Goal: Check status: Check status

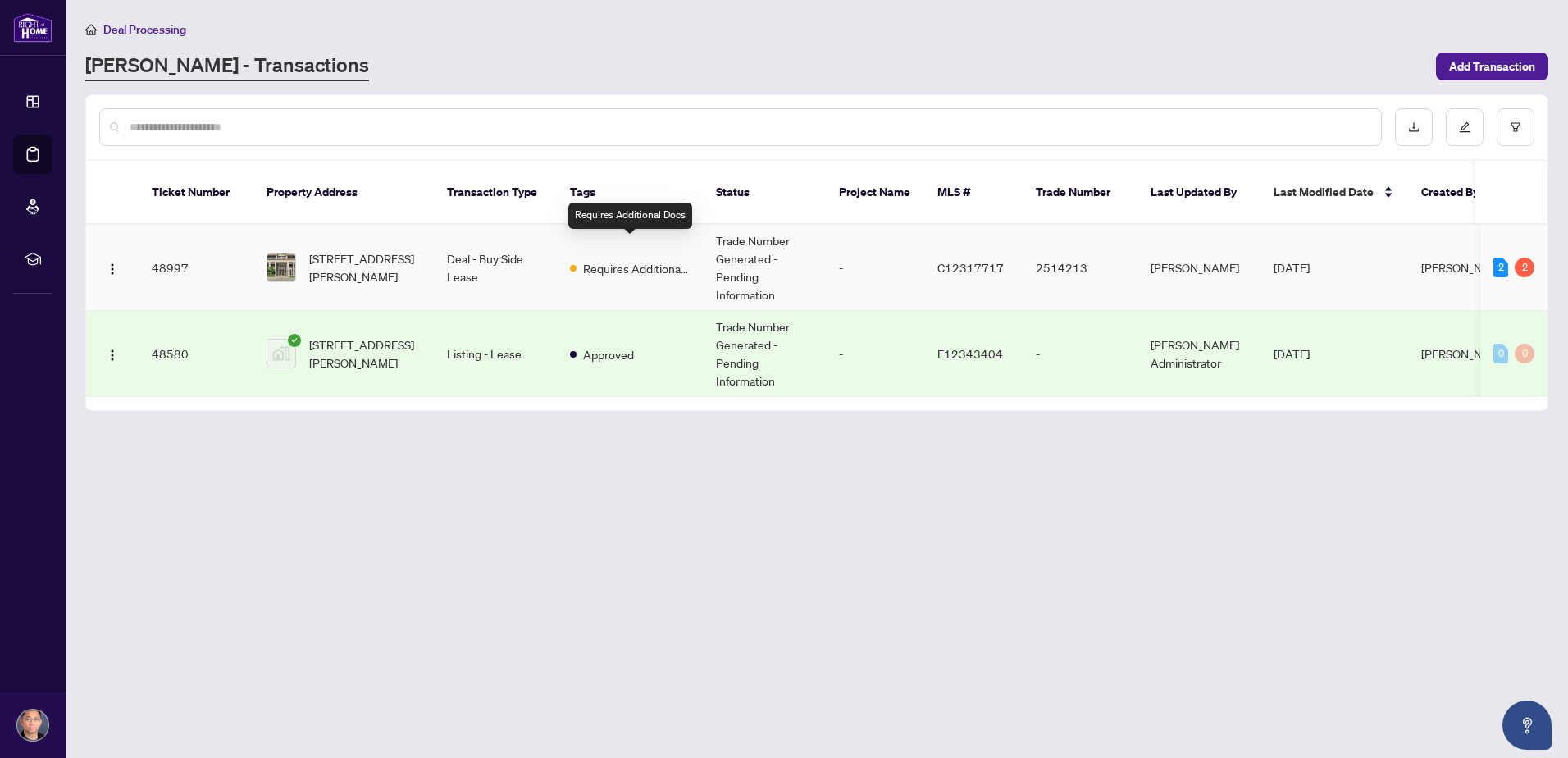
click at [620, 259] on span "Requires Additional Docs" at bounding box center [636, 268] width 107 height 18
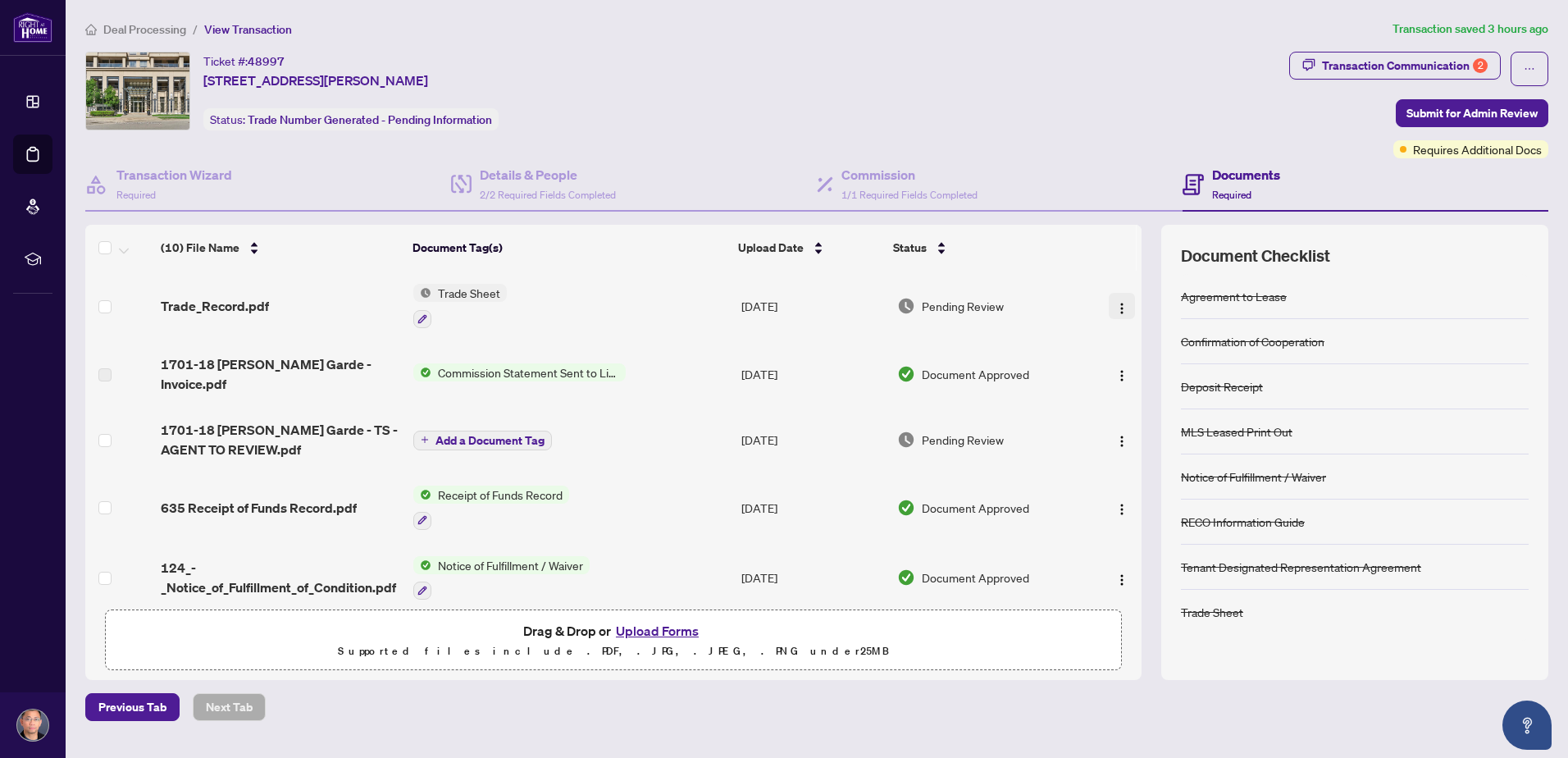
click at [1115, 304] on img "button" at bounding box center [1122, 308] width 13 height 13
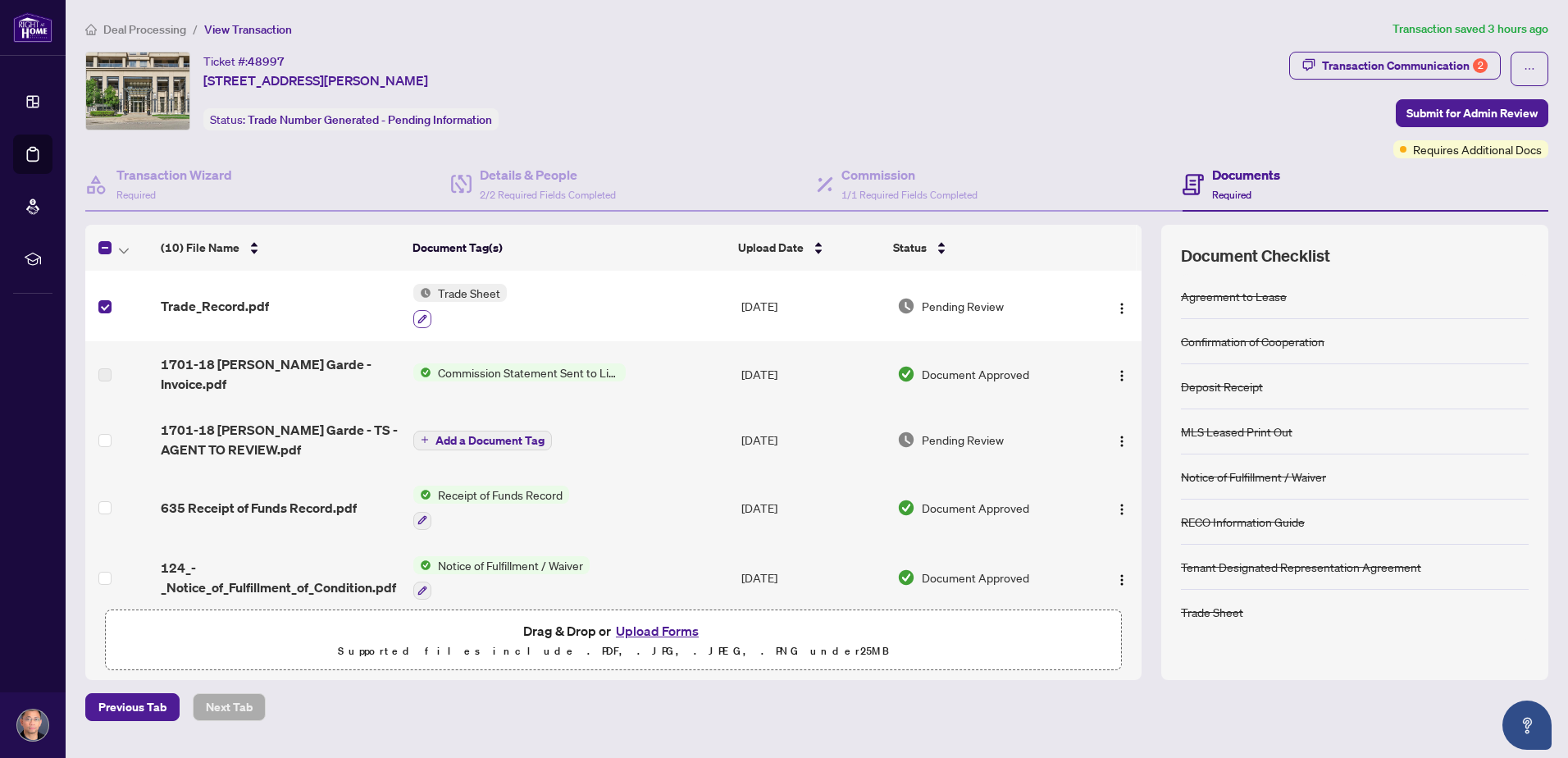
click at [418, 314] on icon "button" at bounding box center [422, 319] width 10 height 10
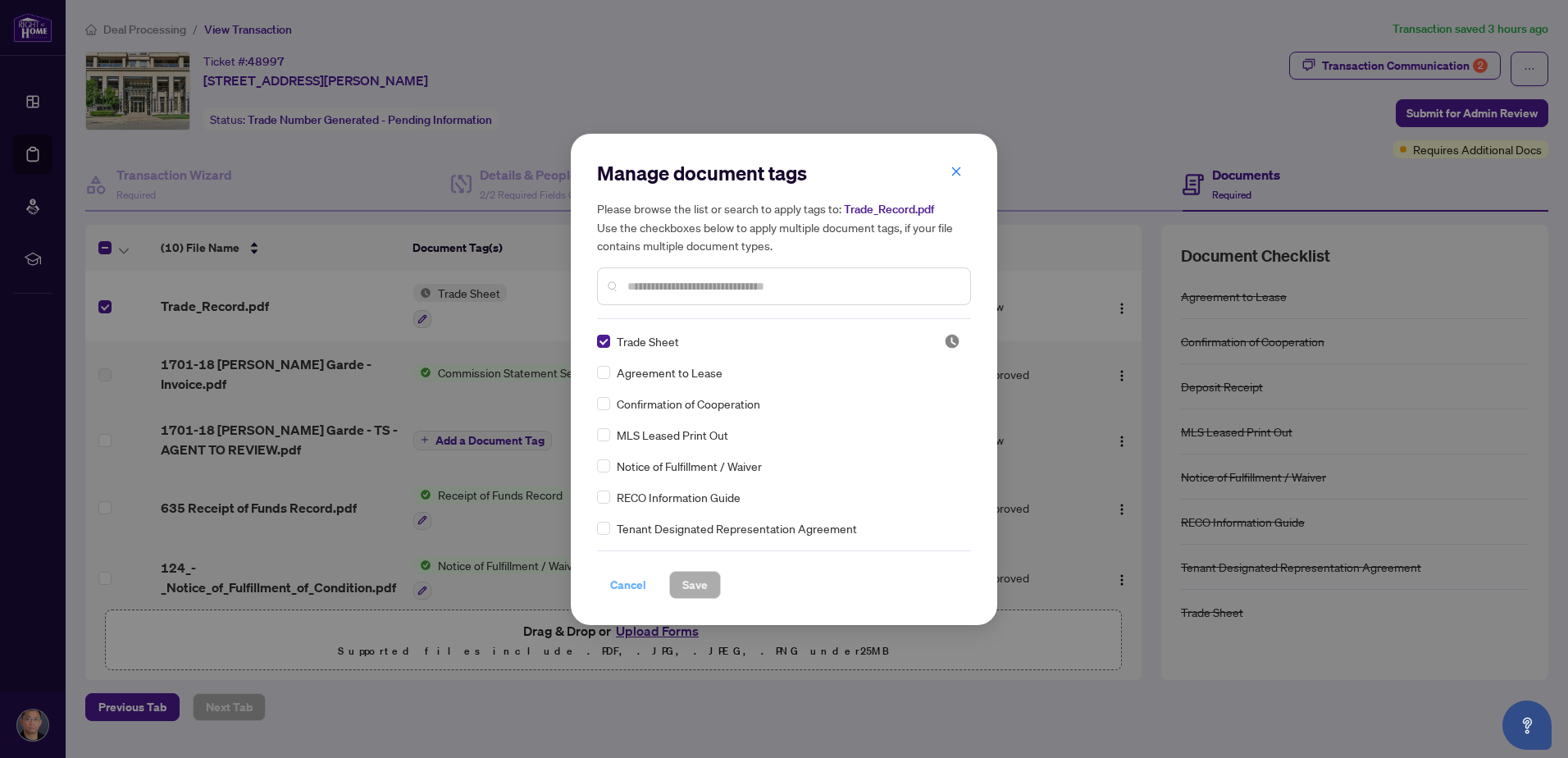
click at [632, 589] on span "Cancel" at bounding box center [629, 584] width 36 height 26
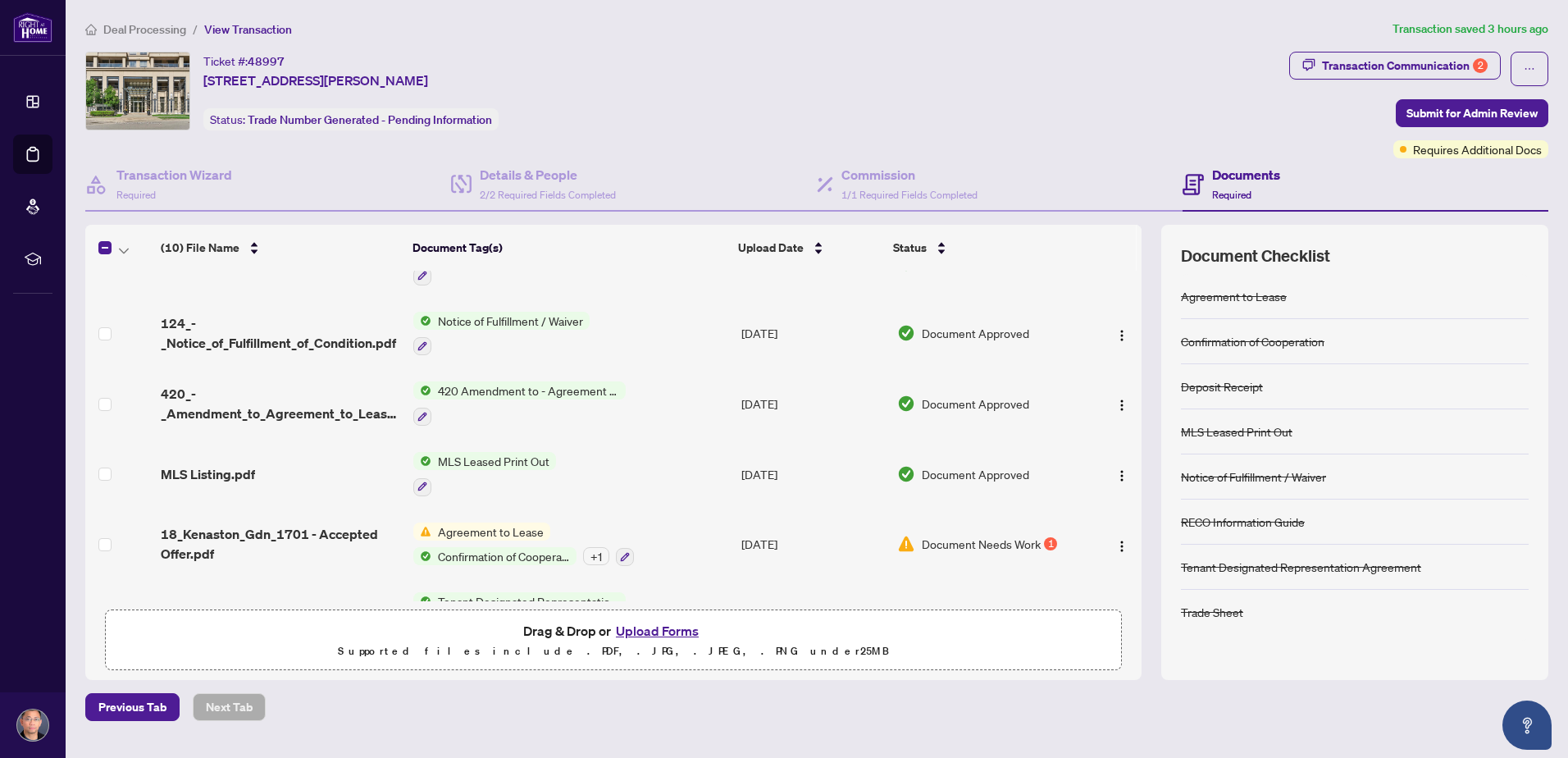
scroll to position [328, 0]
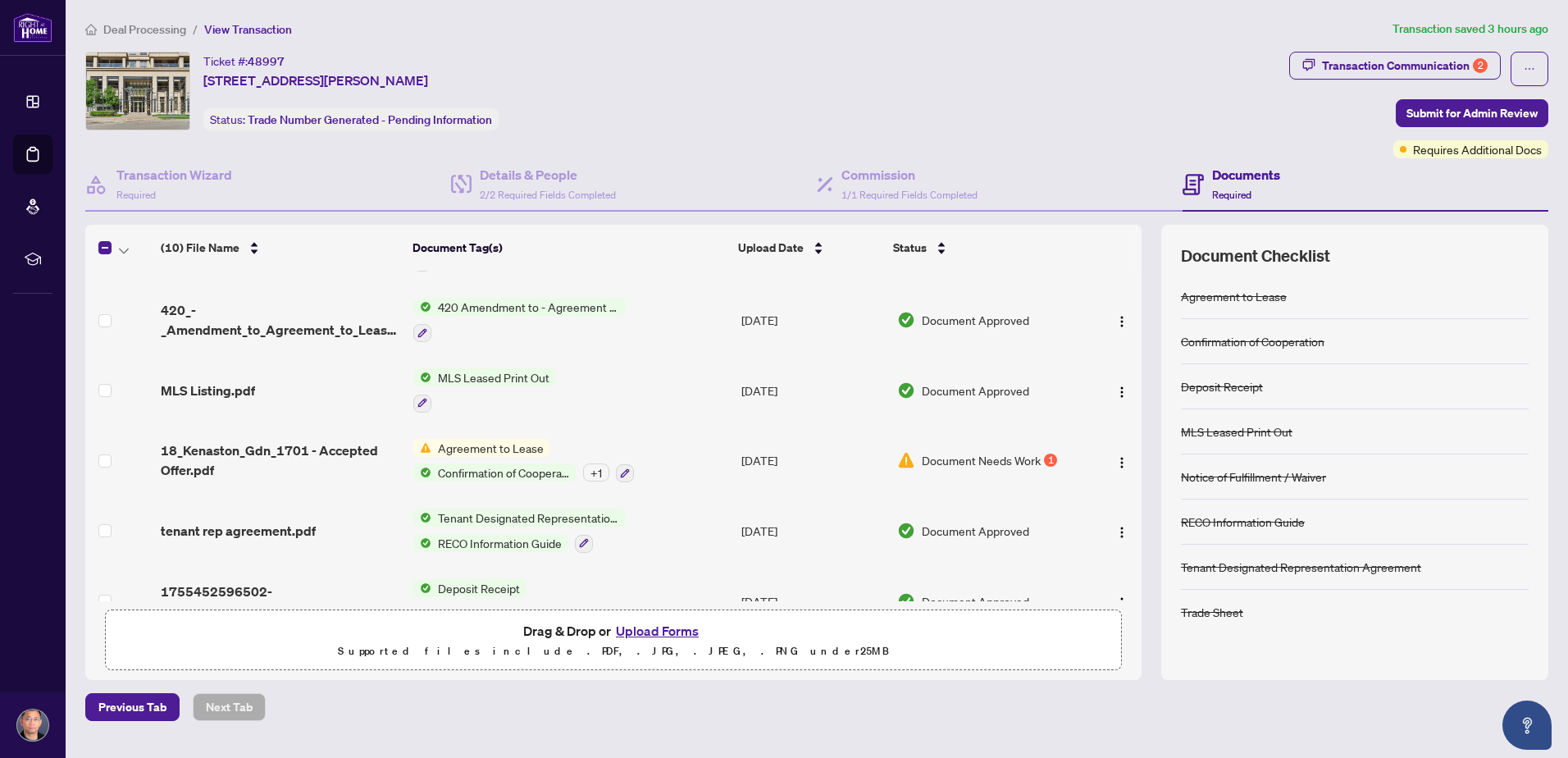
click at [500, 439] on span "Agreement to Lease" at bounding box center [491, 448] width 119 height 18
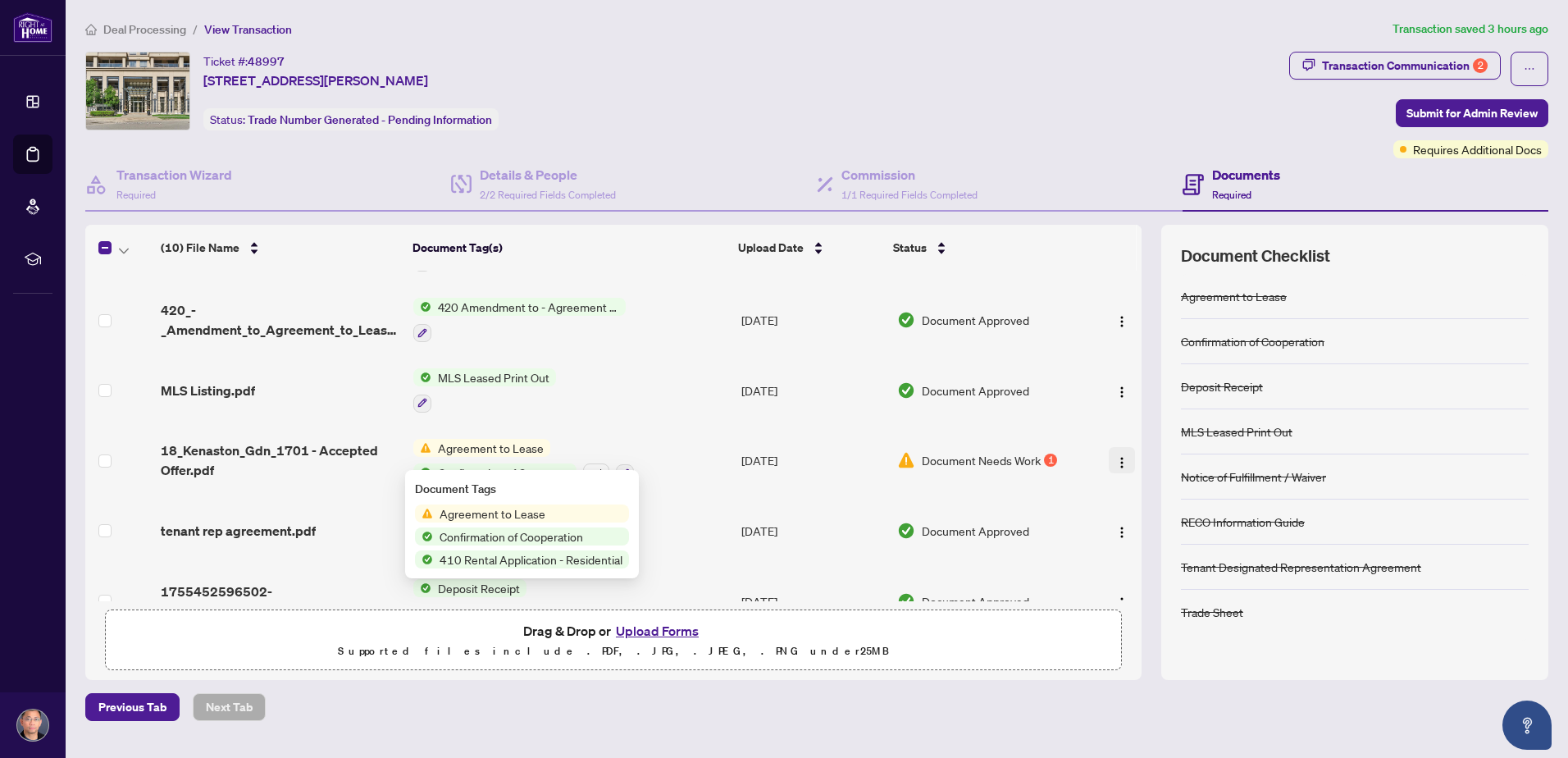
click at [1115, 456] on img "button" at bounding box center [1122, 463] width 13 height 13
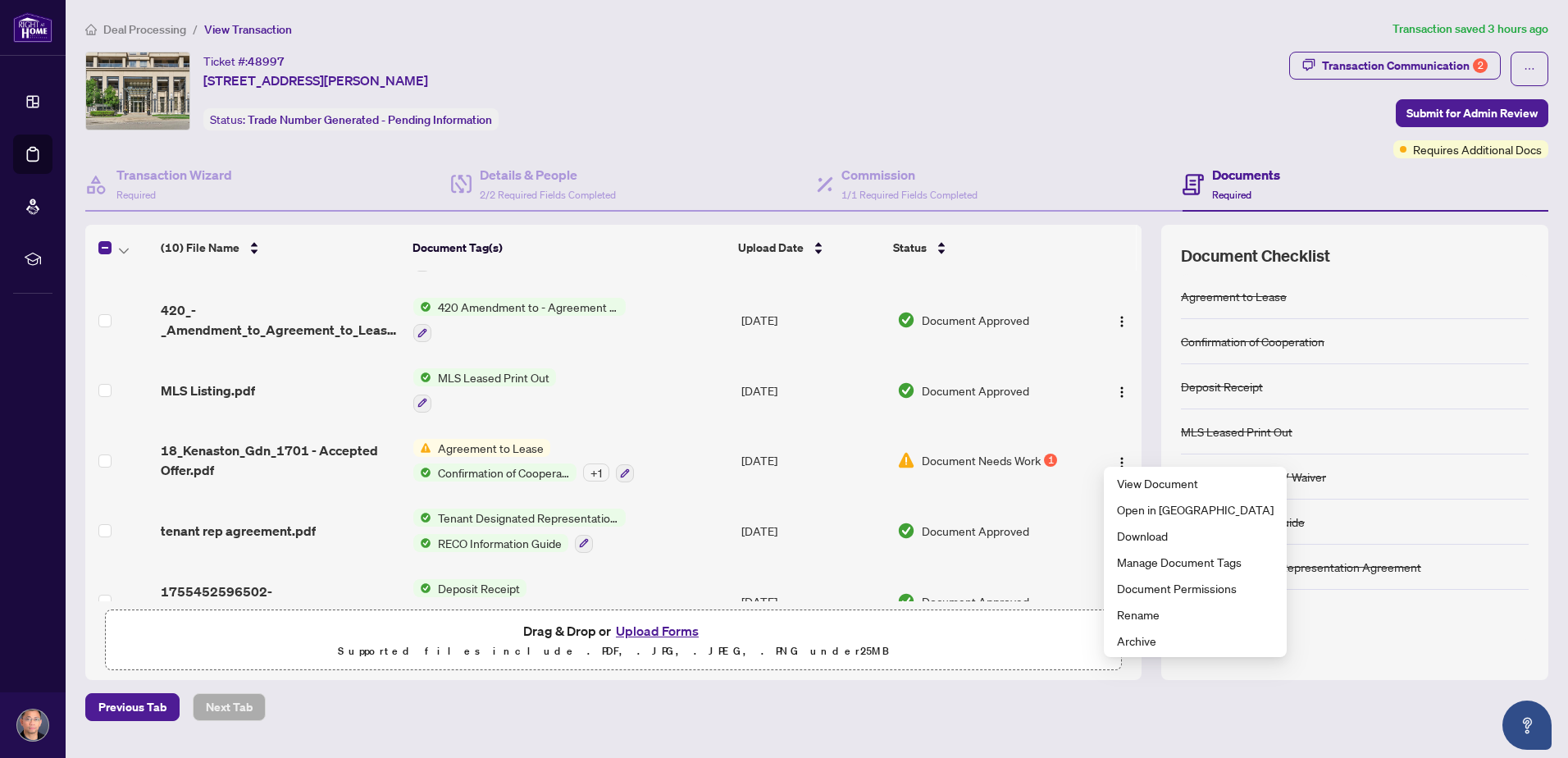
scroll to position [0, 0]
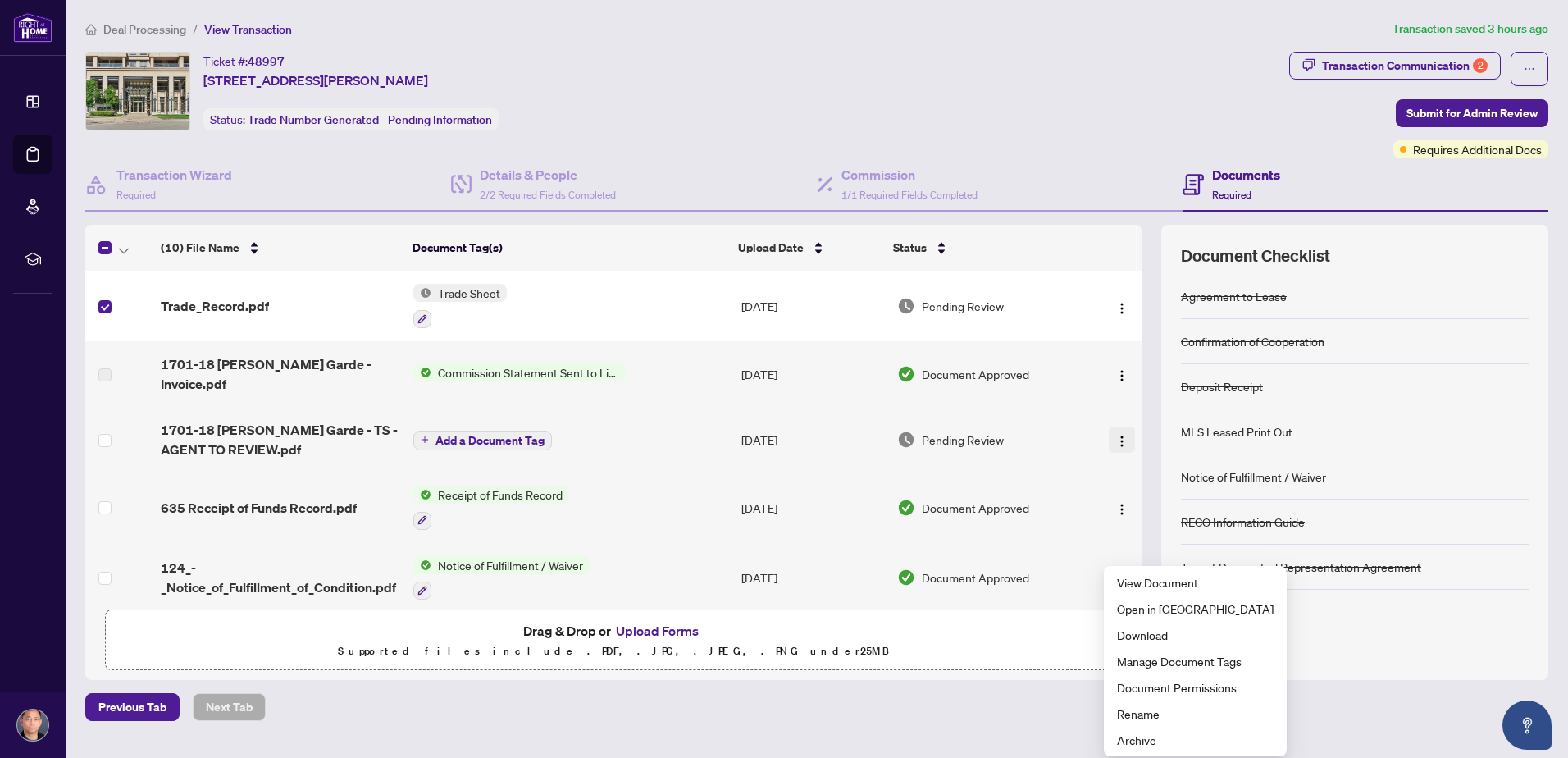
click at [1115, 435] on img "button" at bounding box center [1122, 441] width 13 height 13
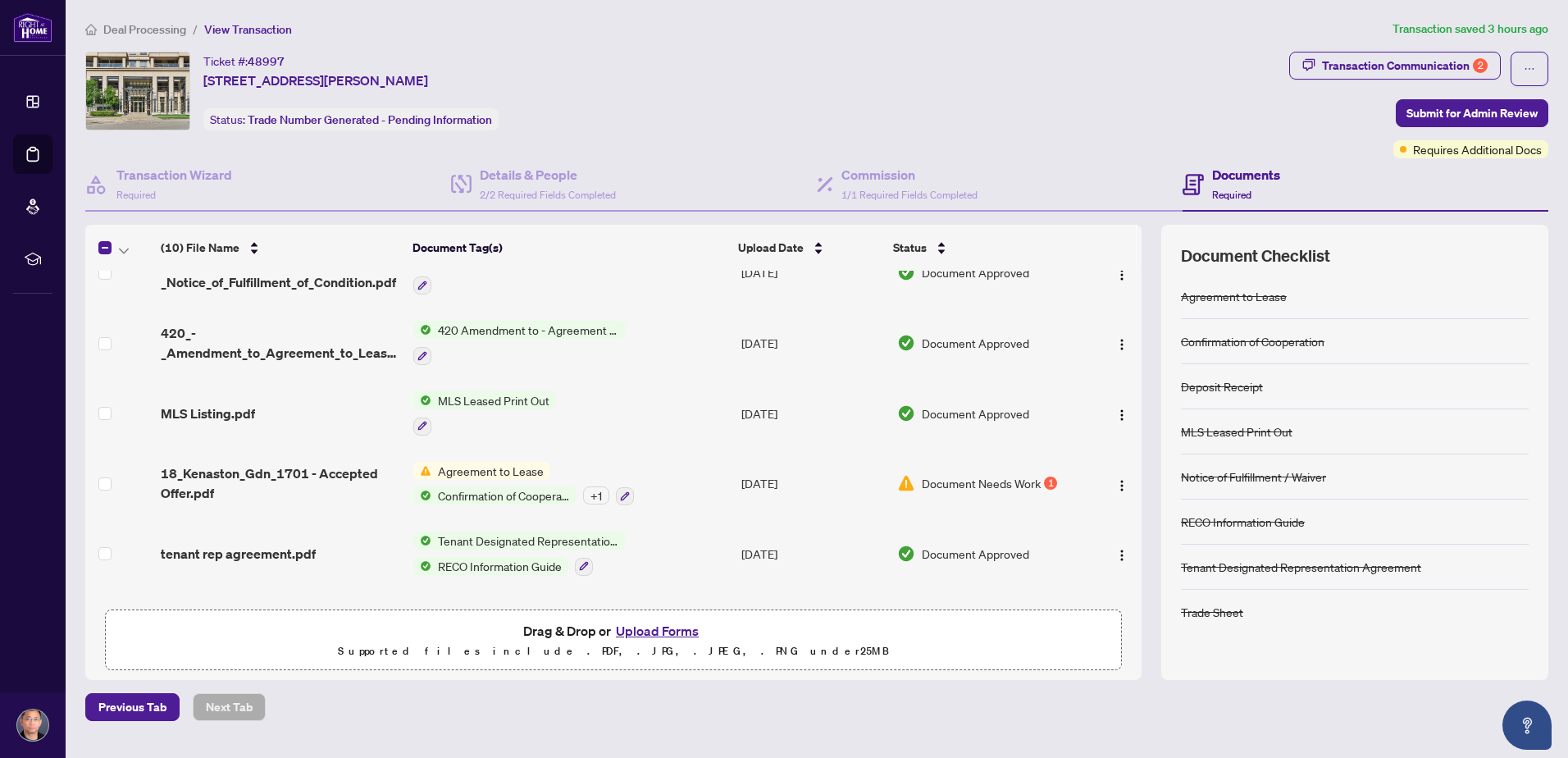
scroll to position [353, 0]
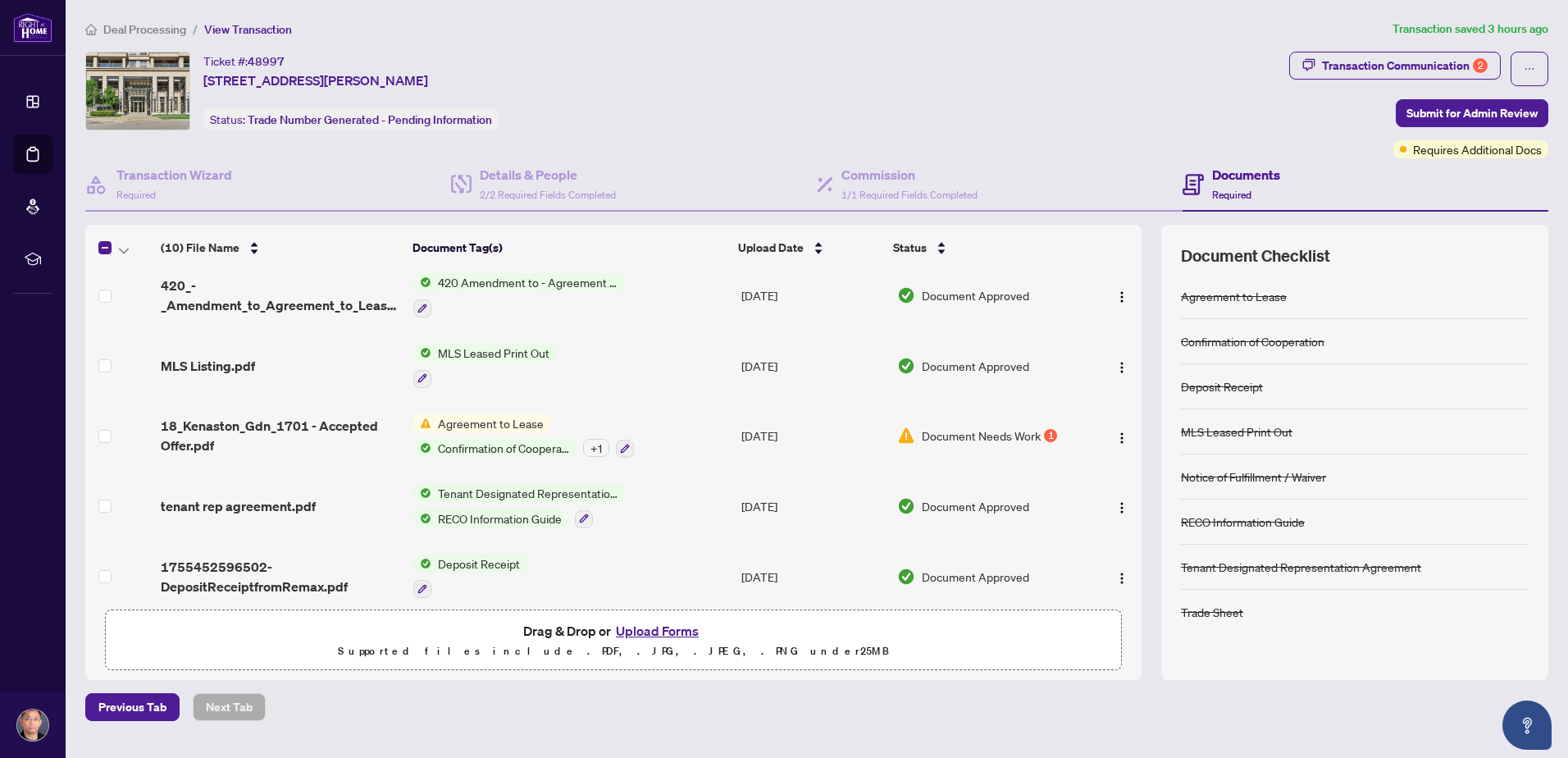
click at [966, 426] on span "Document Needs Work" at bounding box center [981, 435] width 119 height 18
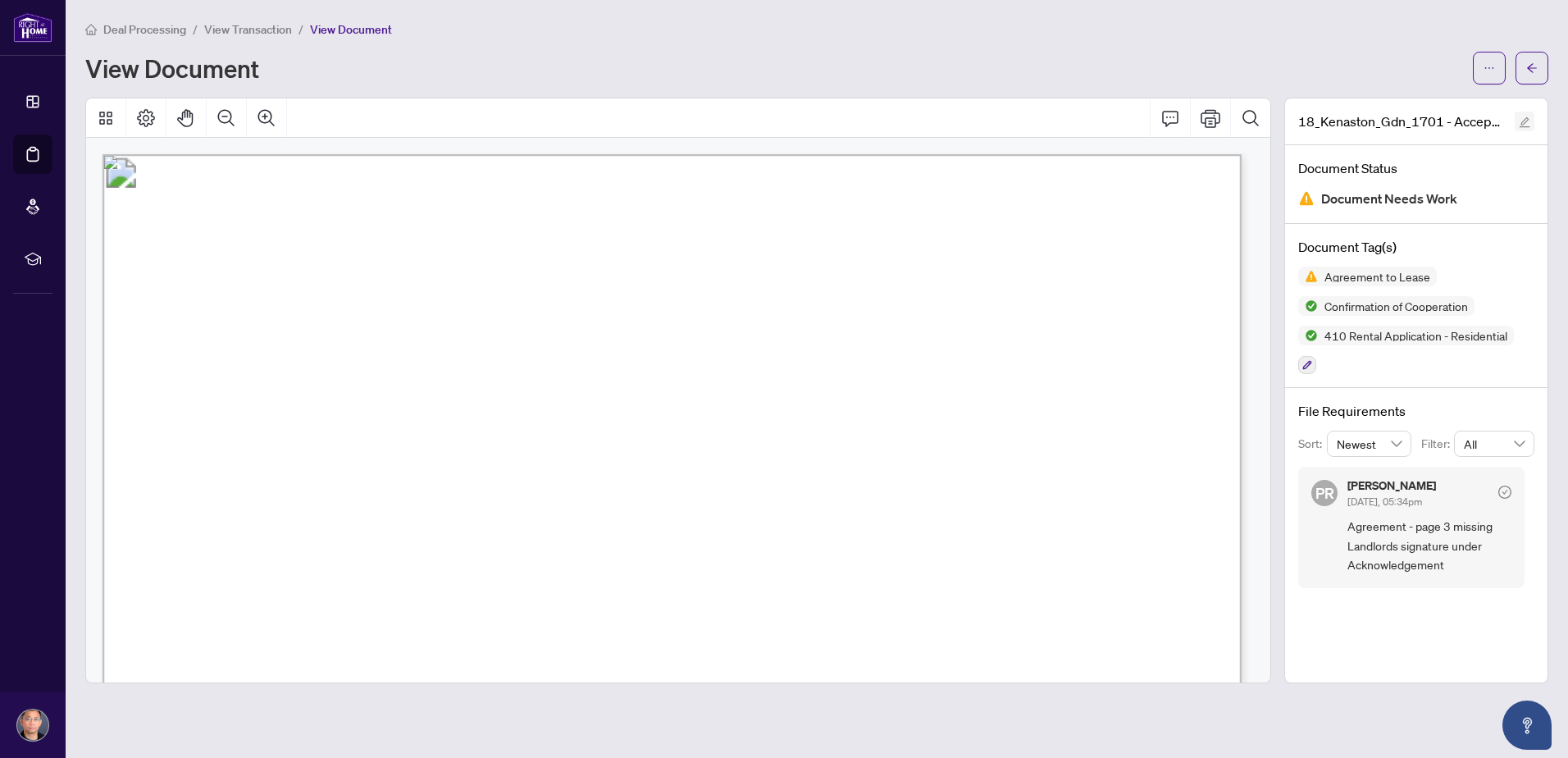
click at [1521, 119] on icon "edit" at bounding box center [1524, 122] width 12 height 12
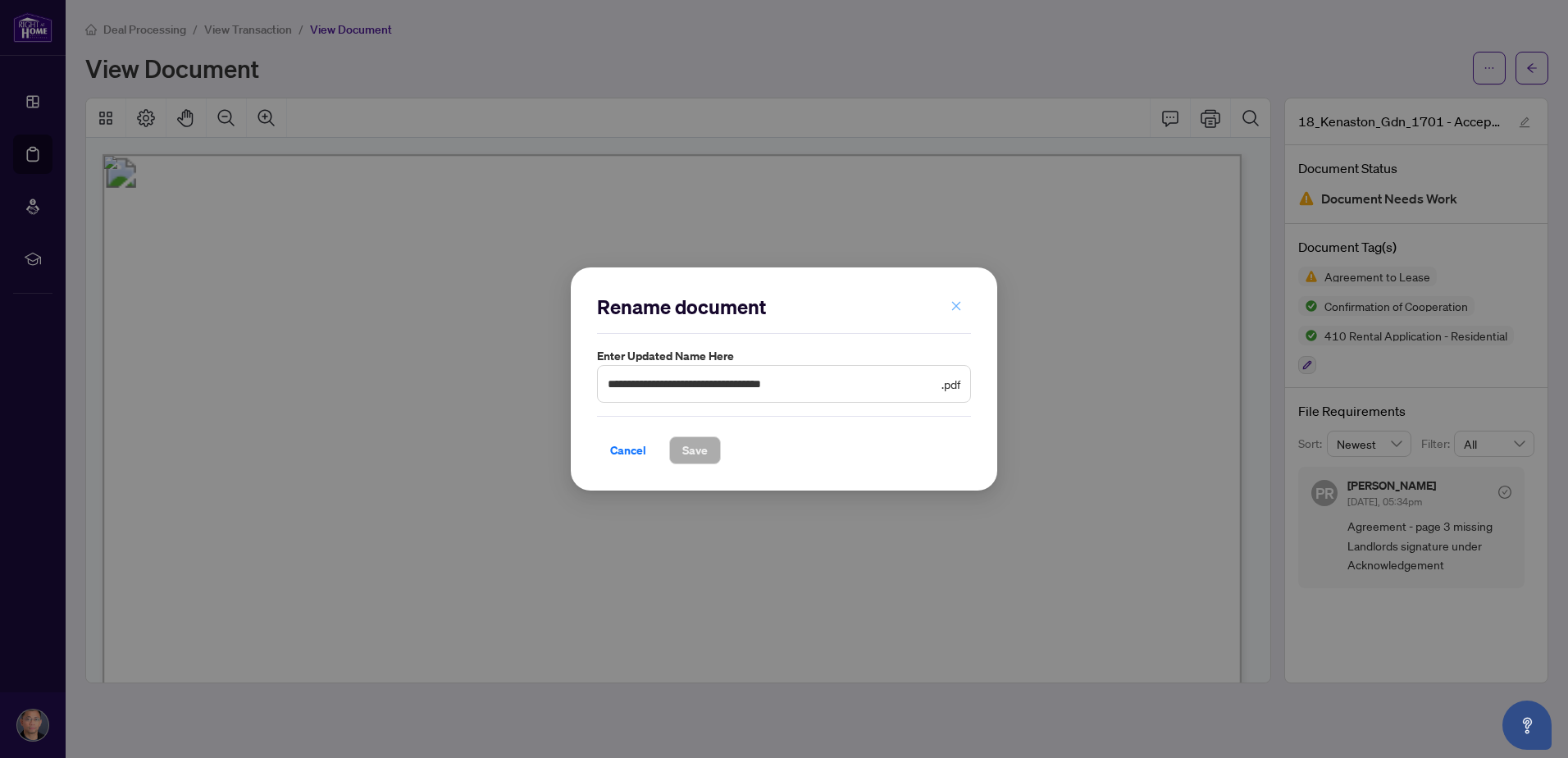
click at [952, 302] on icon "close" at bounding box center [956, 305] width 12 height 12
